Goal: Check status: Check status

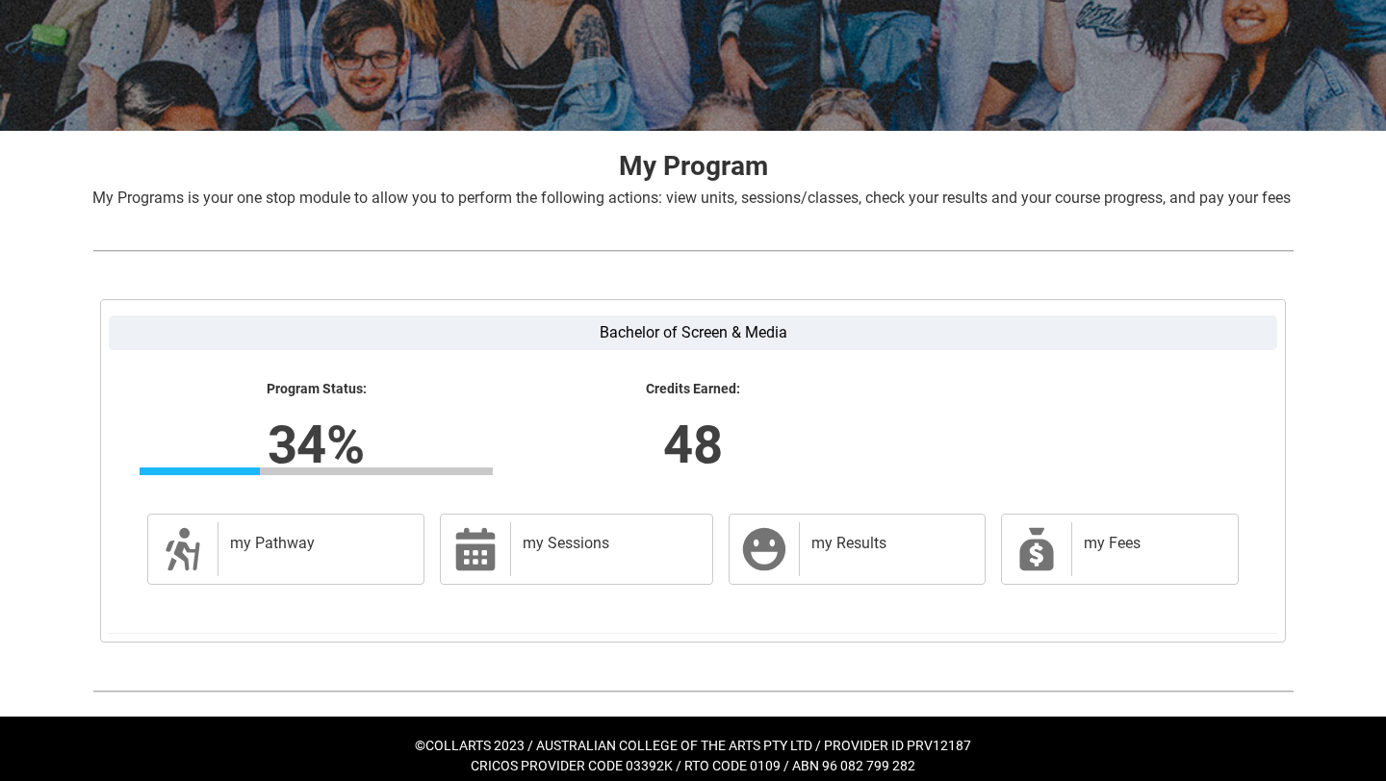
scroll to position [291, 0]
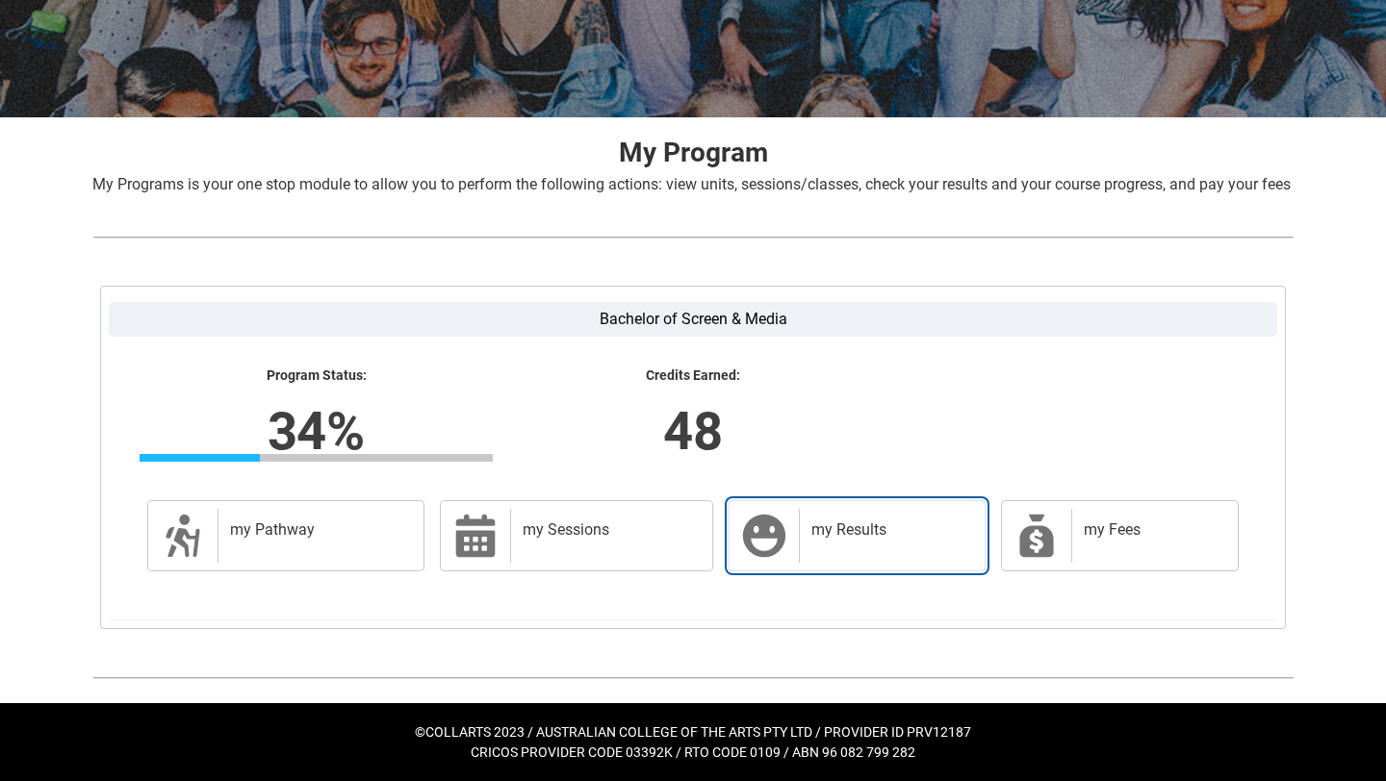
click at [857, 542] on div "my Results" at bounding box center [888, 536] width 178 height 54
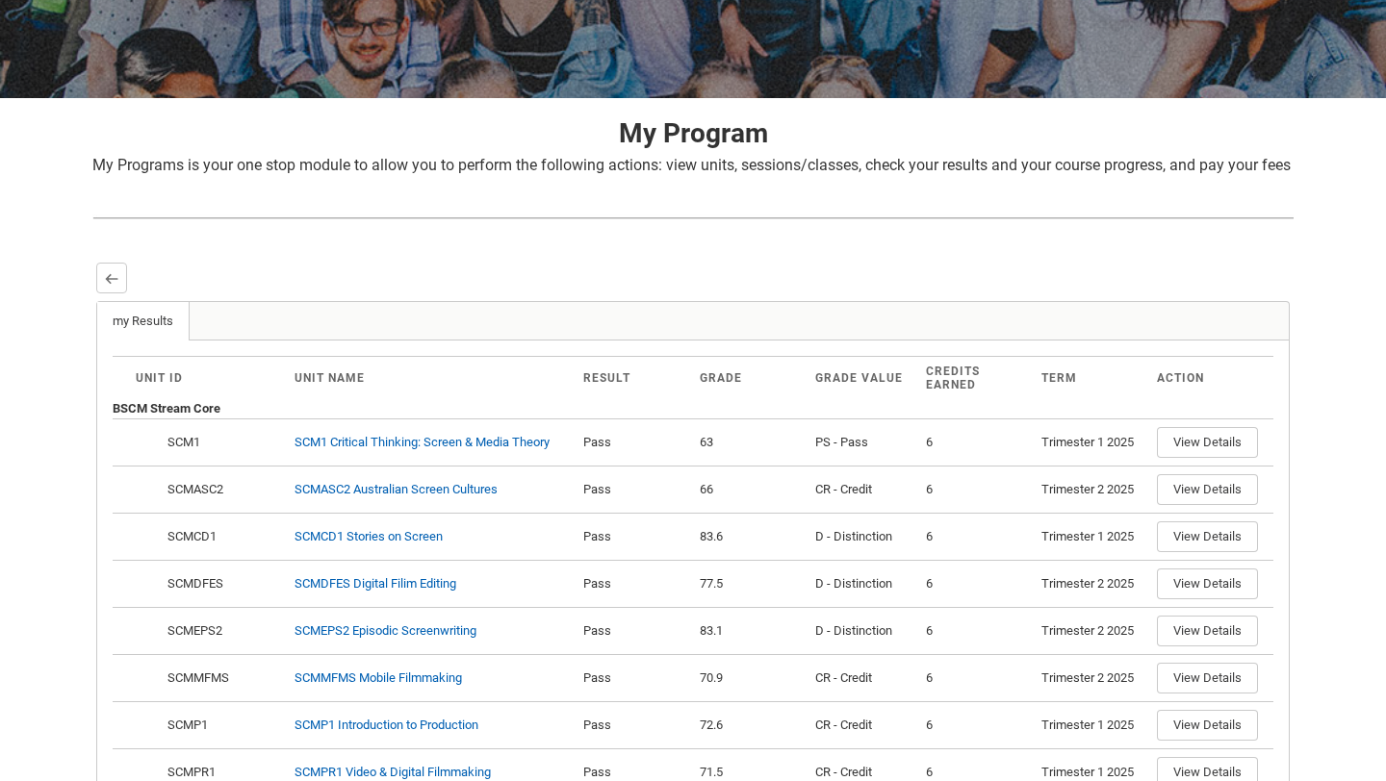
scroll to position [0, 0]
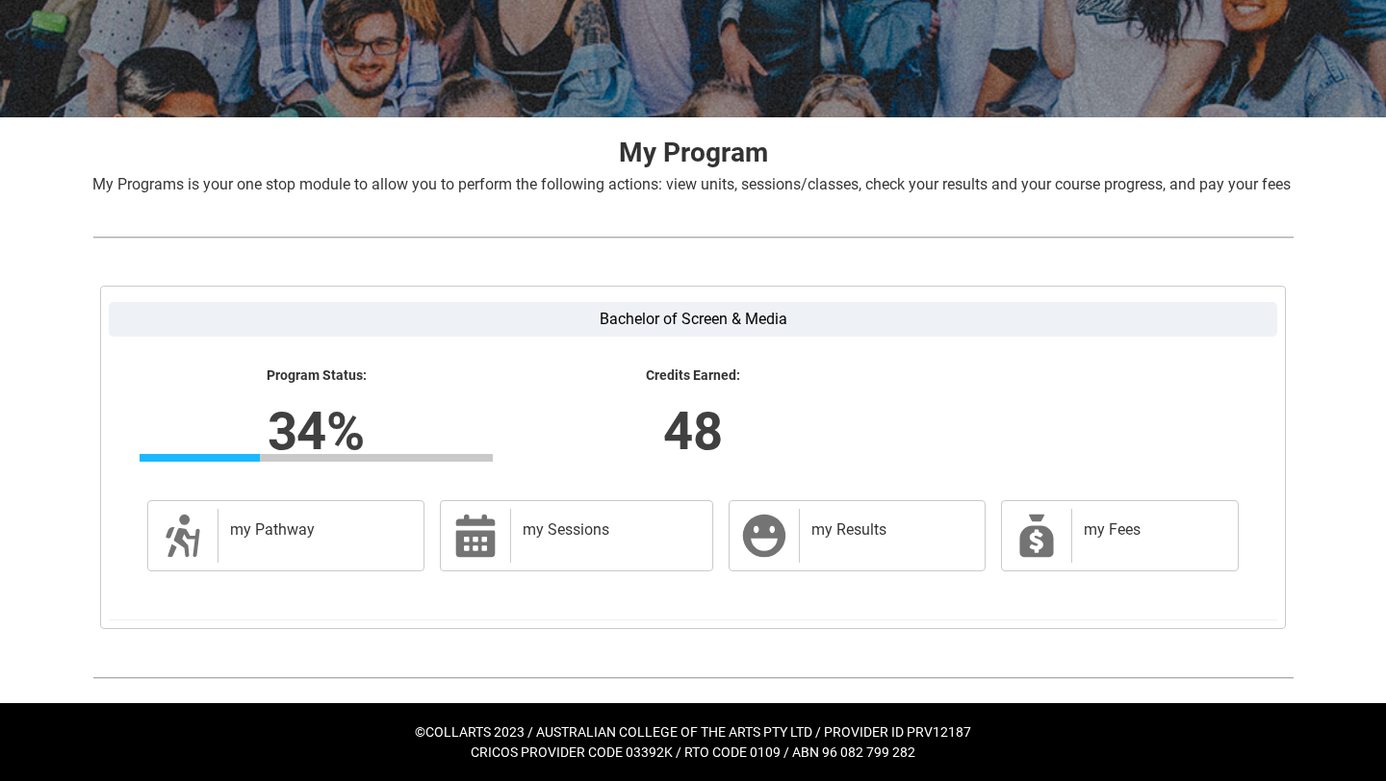
scroll to position [291, 0]
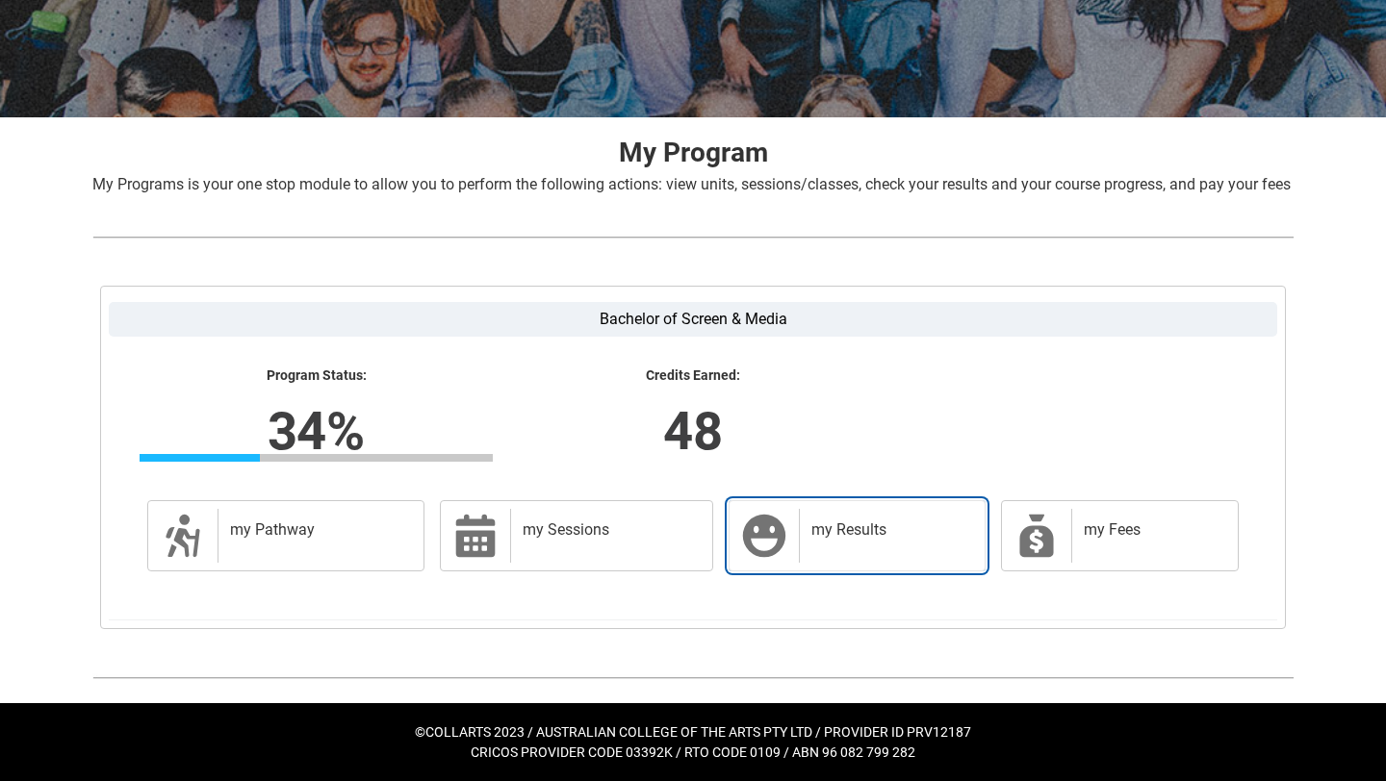
click at [824, 544] on div "my Results" at bounding box center [888, 536] width 178 height 54
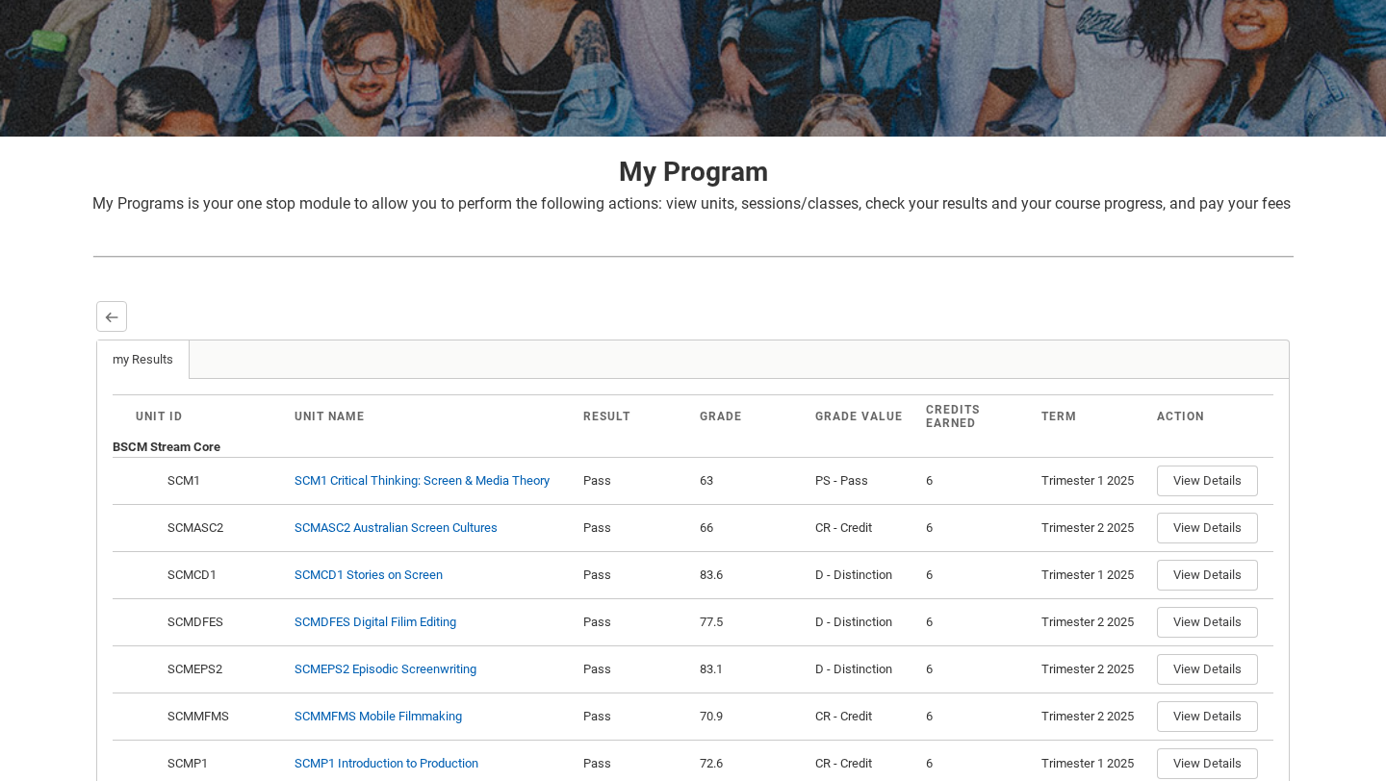
scroll to position [0, 0]
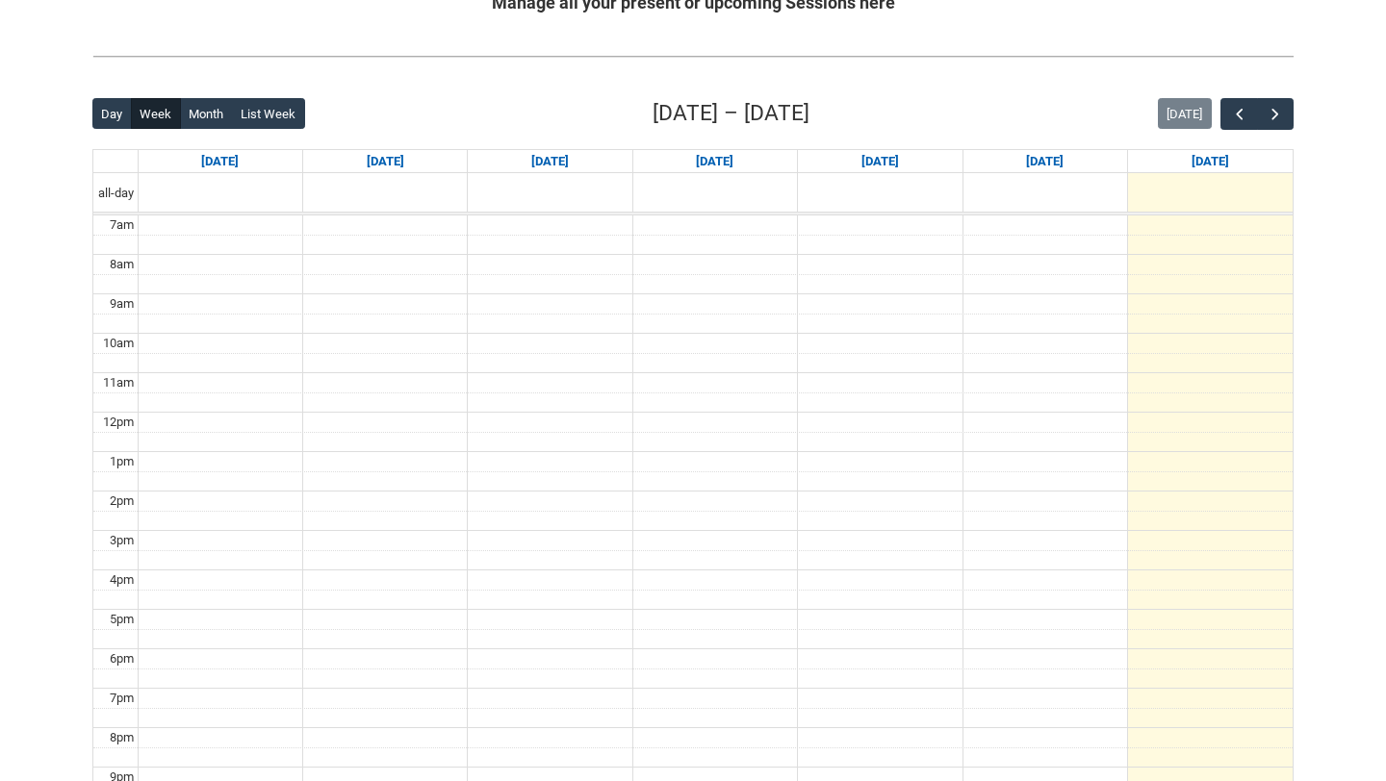
scroll to position [384, 0]
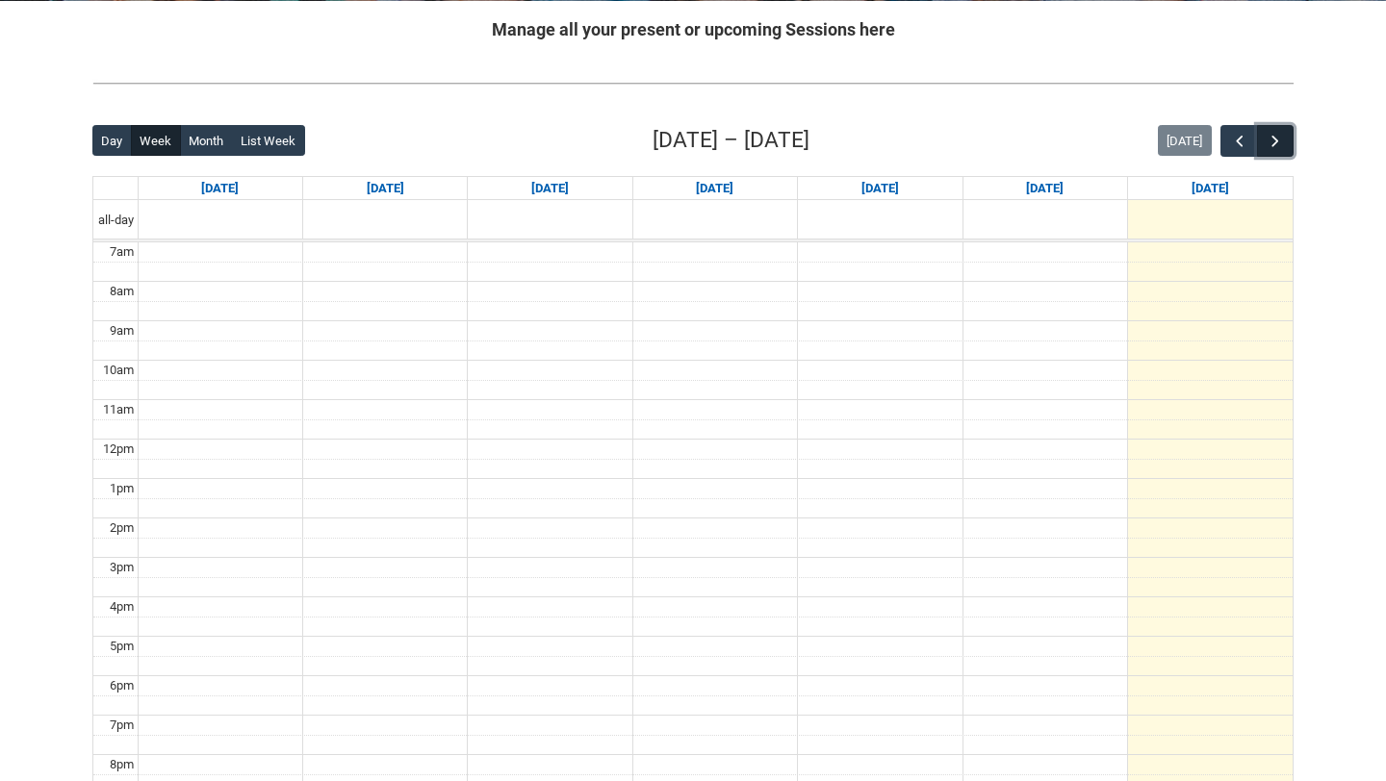
click at [1267, 146] on span "button" at bounding box center [1274, 141] width 19 height 19
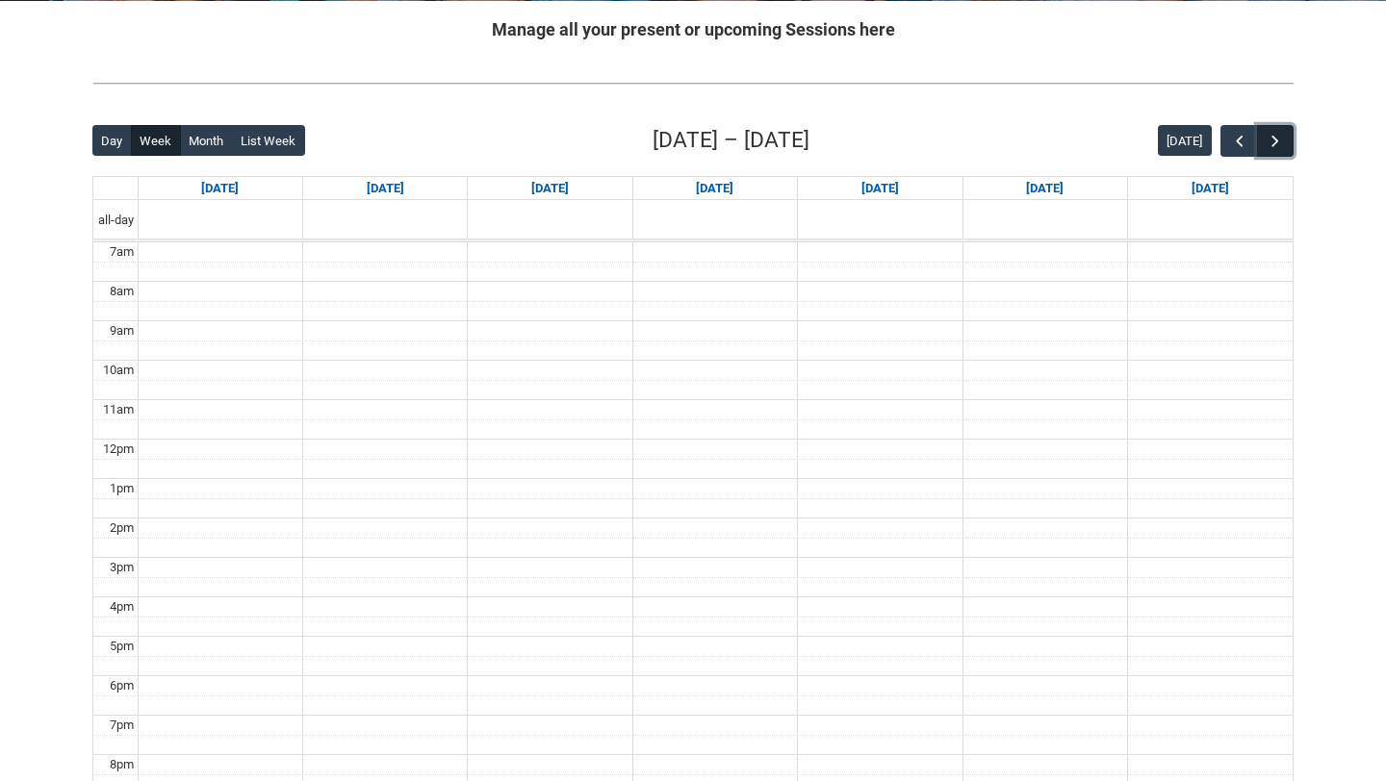
click at [1267, 146] on span "button" at bounding box center [1274, 141] width 19 height 19
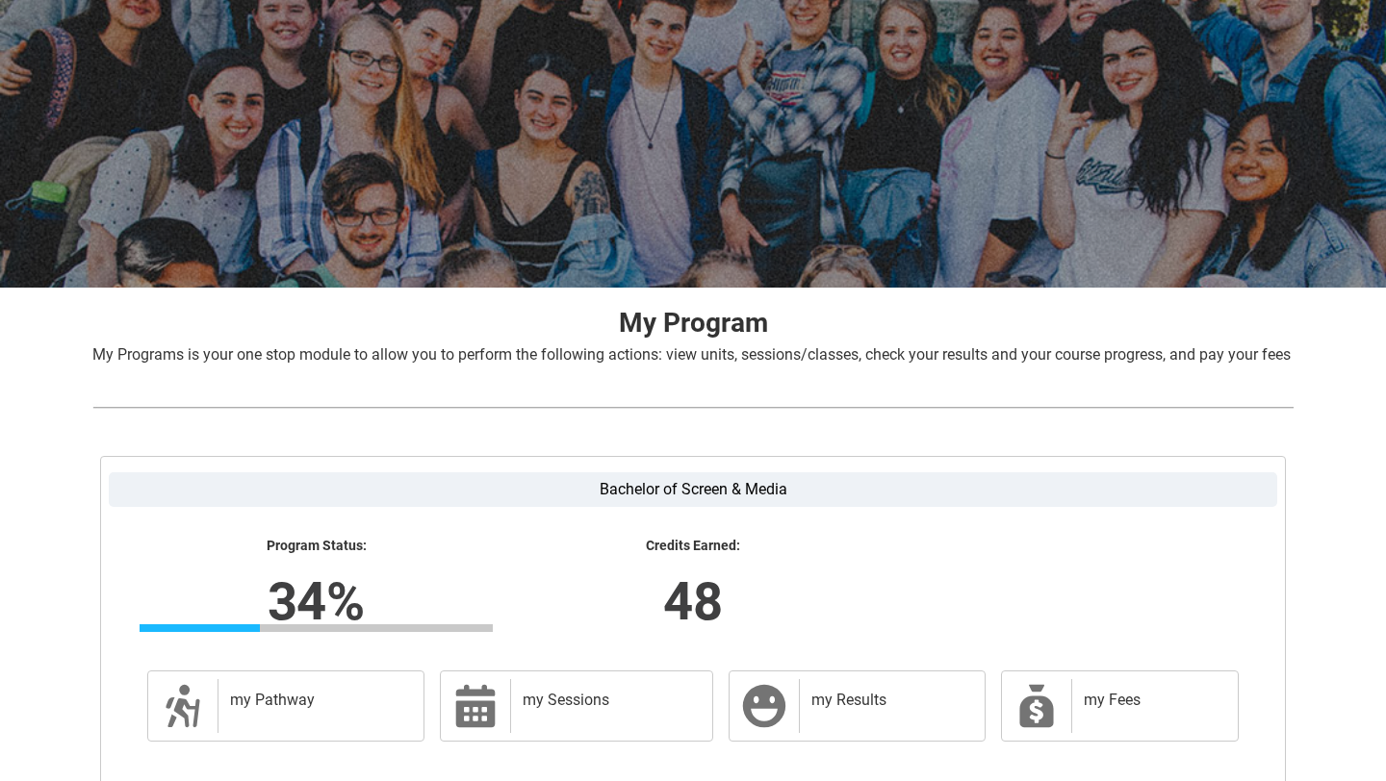
scroll to position [291, 0]
